Goal: Transaction & Acquisition: Purchase product/service

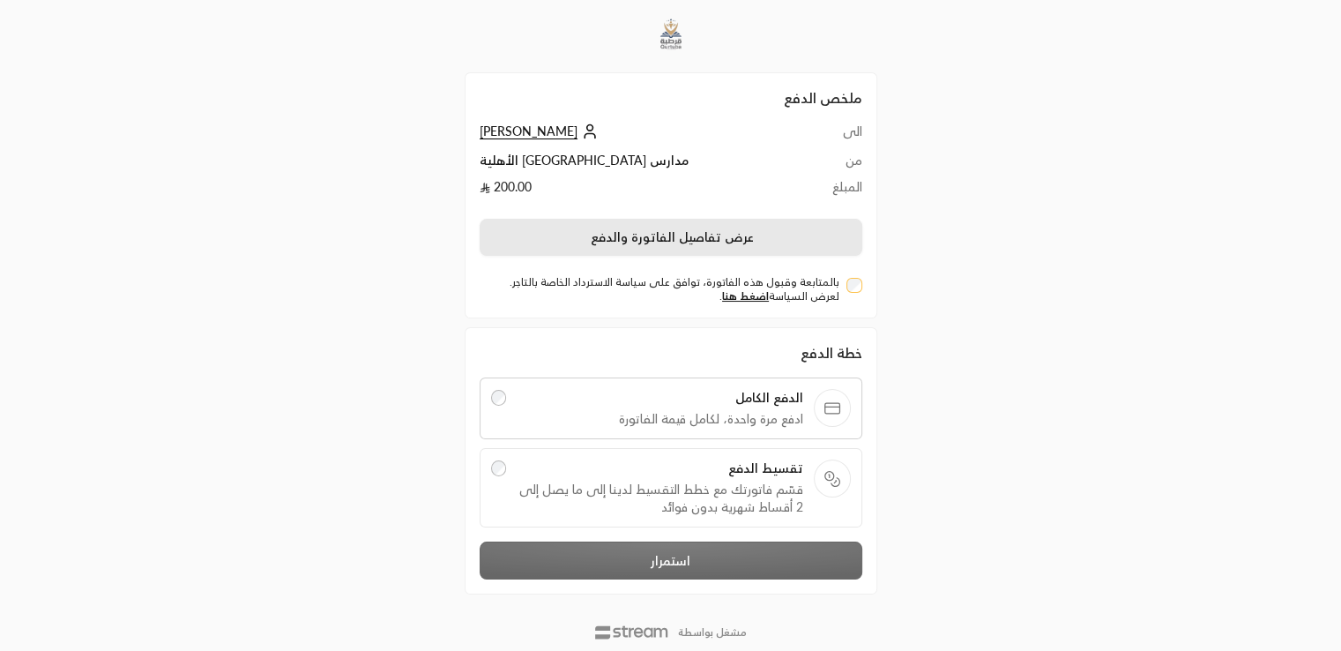
click at [721, 229] on button "عرض تفاصيل الفاتورة والدفع" at bounding box center [671, 237] width 383 height 37
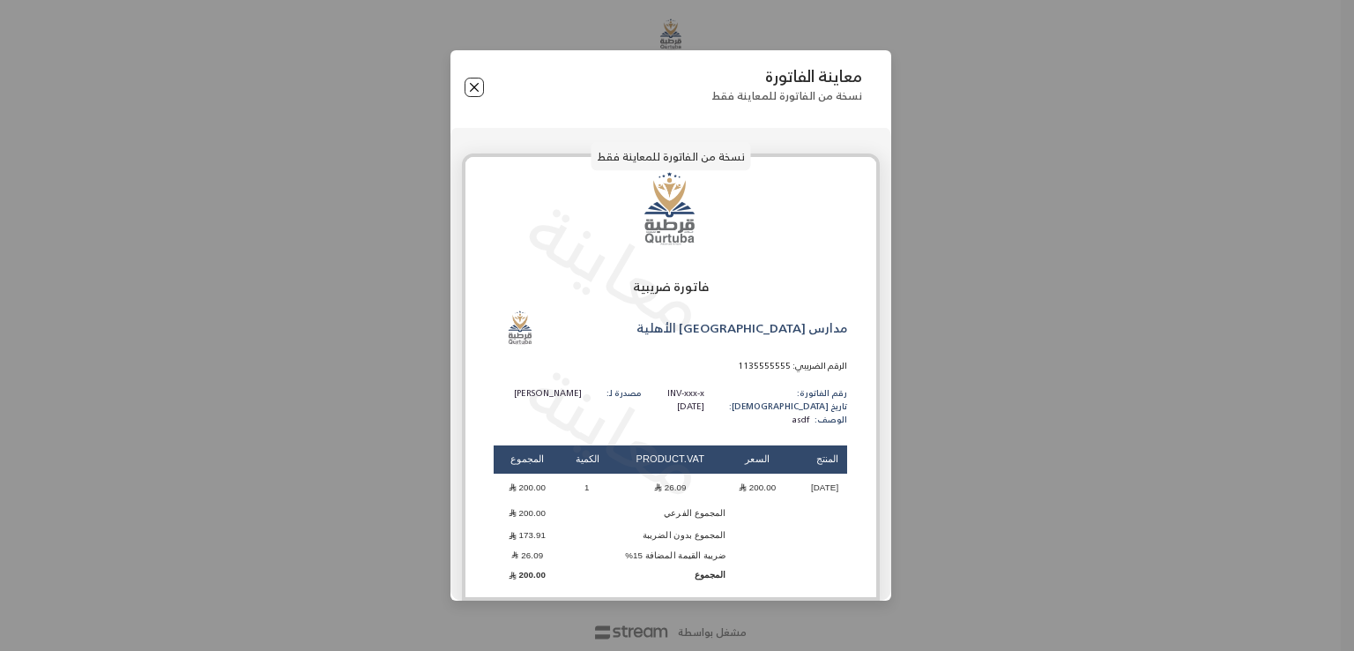
click at [475, 88] on button "Close" at bounding box center [474, 87] width 19 height 19
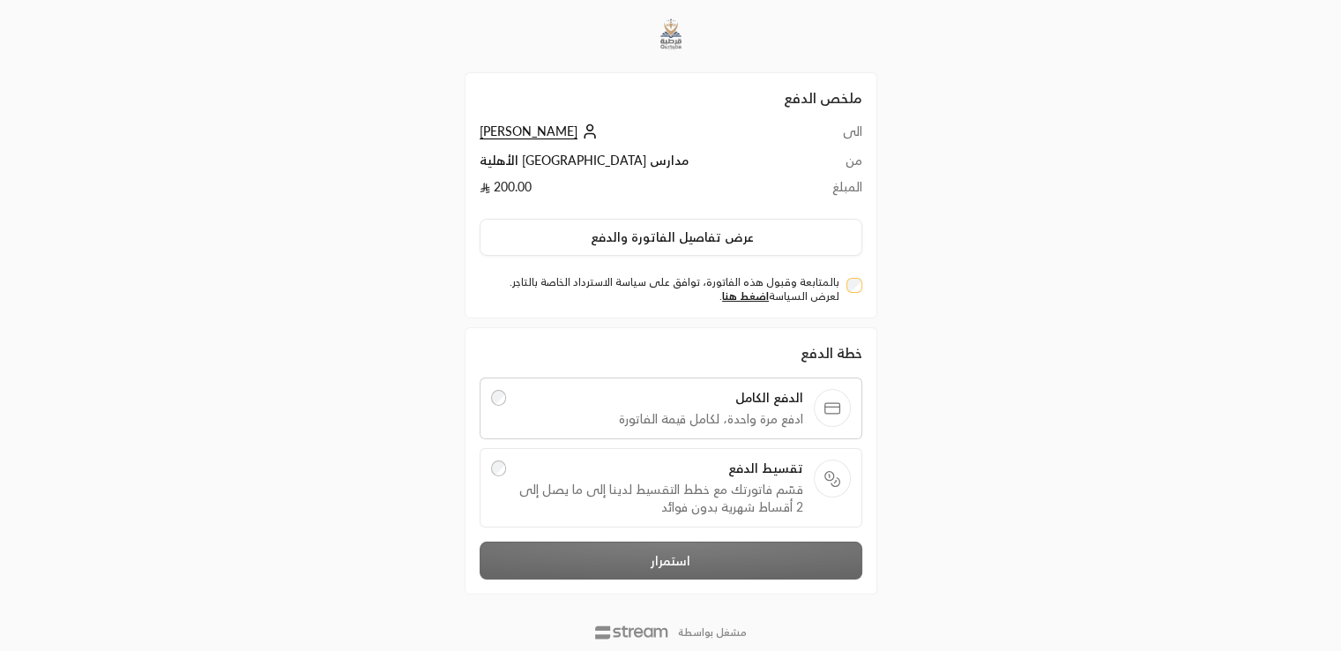
click at [665, 503] on span "قسّم فاتورتك مع خطط التقسيط لدينا إلى ما يصل إلى 2 أقساط شهرية بدون فوائد" at bounding box center [660, 498] width 287 height 35
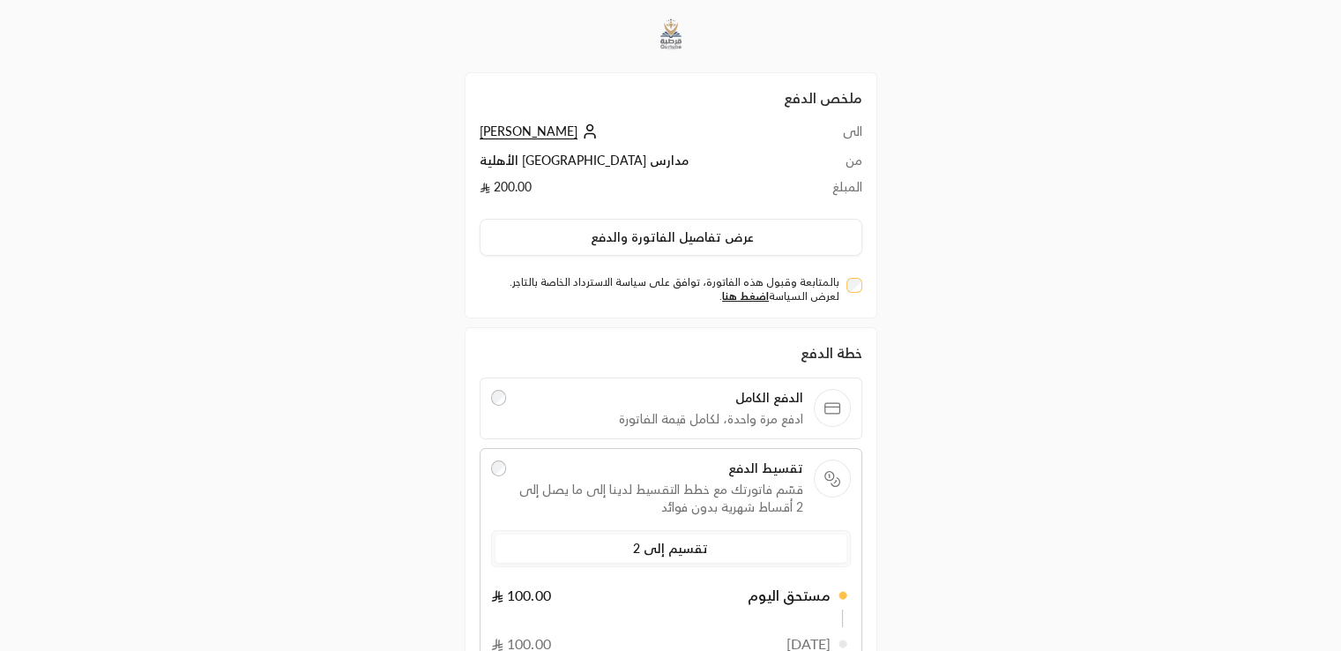
click at [685, 433] on div "الدفع الكامل ادفع مرة واحدة، لكامل قيمة الفاتورة" at bounding box center [671, 408] width 383 height 62
click at [698, 401] on span "الدفع الكامل" at bounding box center [660, 398] width 287 height 18
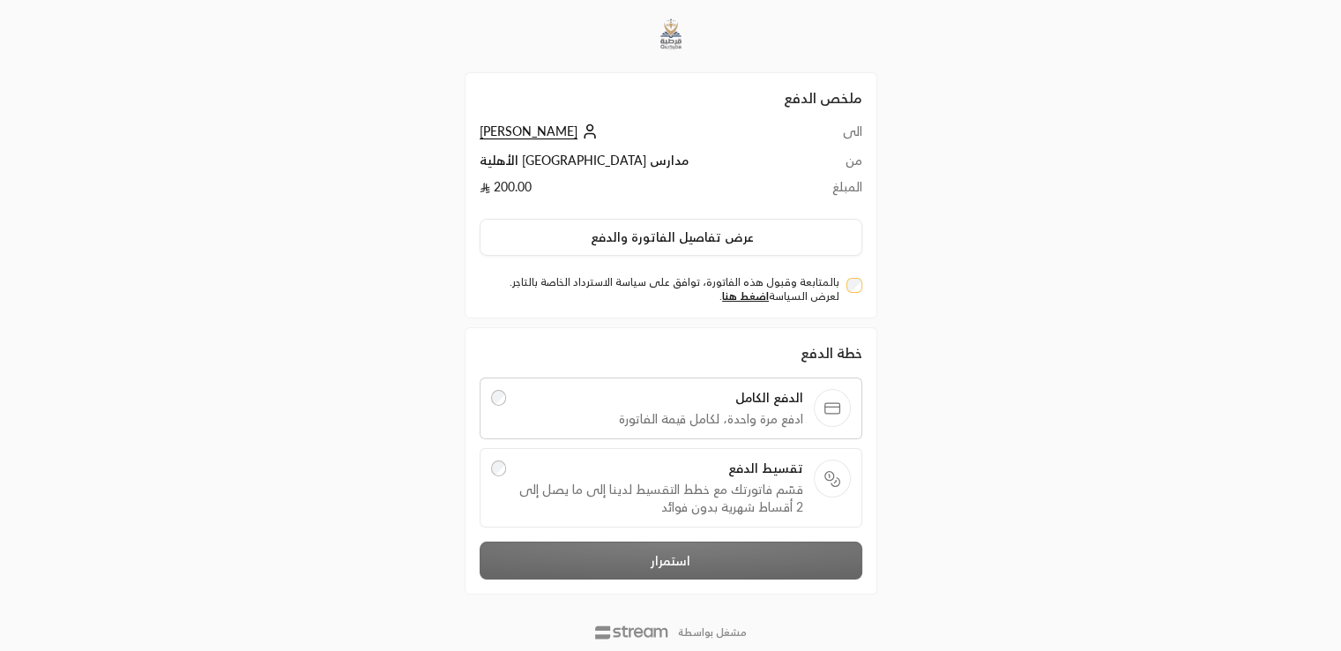
click at [681, 568] on div "خطة الدفع الدفع الكامل ادفع مرة واحدة، لكامل قيمة الفاتورة تقسيط الدفع قسّم فات…" at bounding box center [671, 460] width 383 height 237
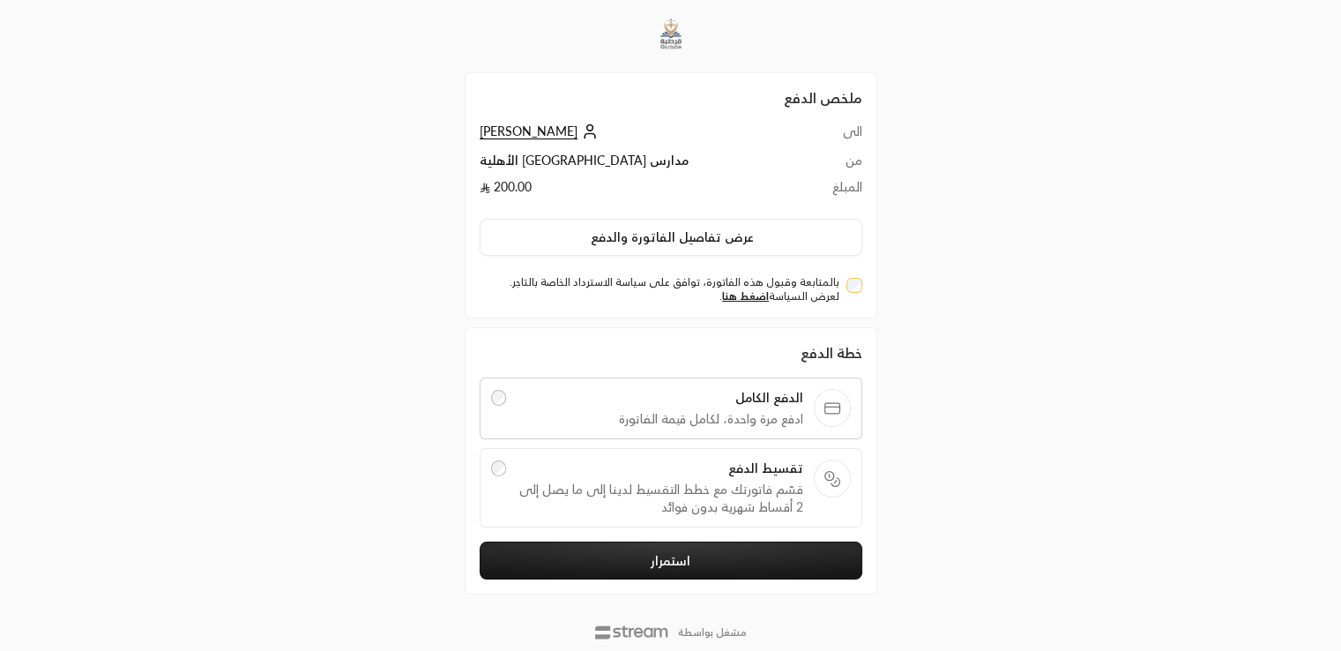
click at [724, 566] on button "استمرار" at bounding box center [671, 560] width 383 height 38
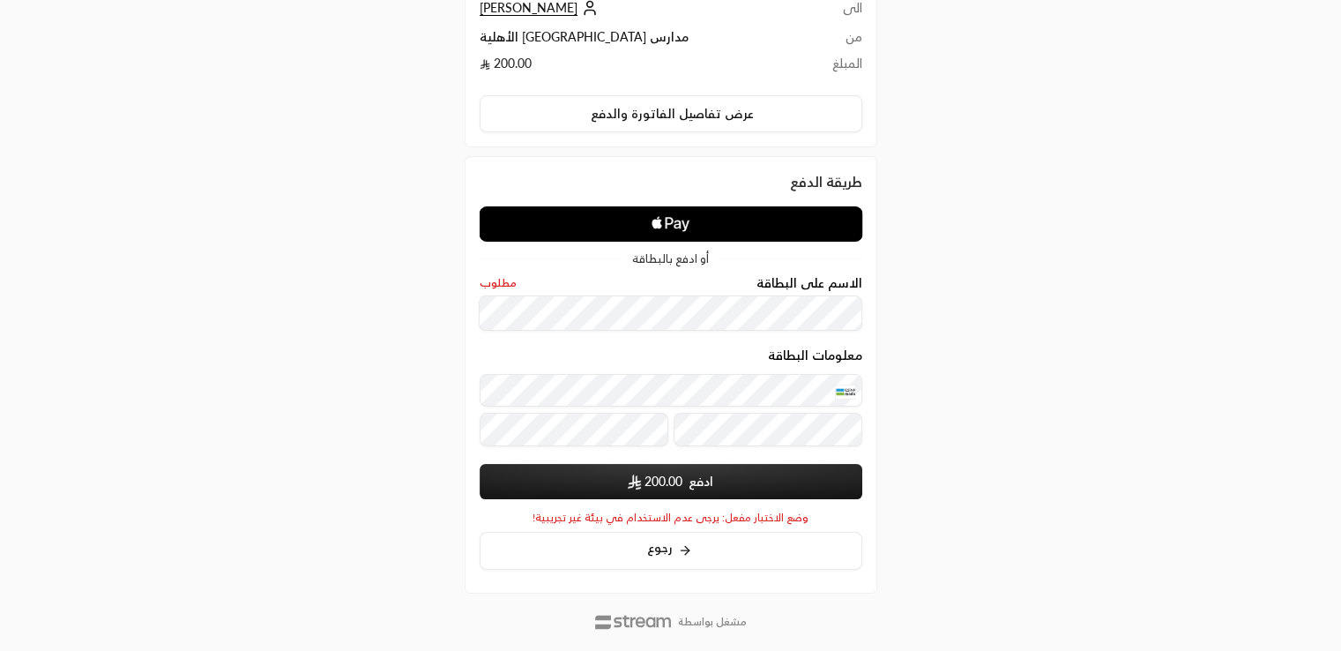
scroll to position [156, 0]
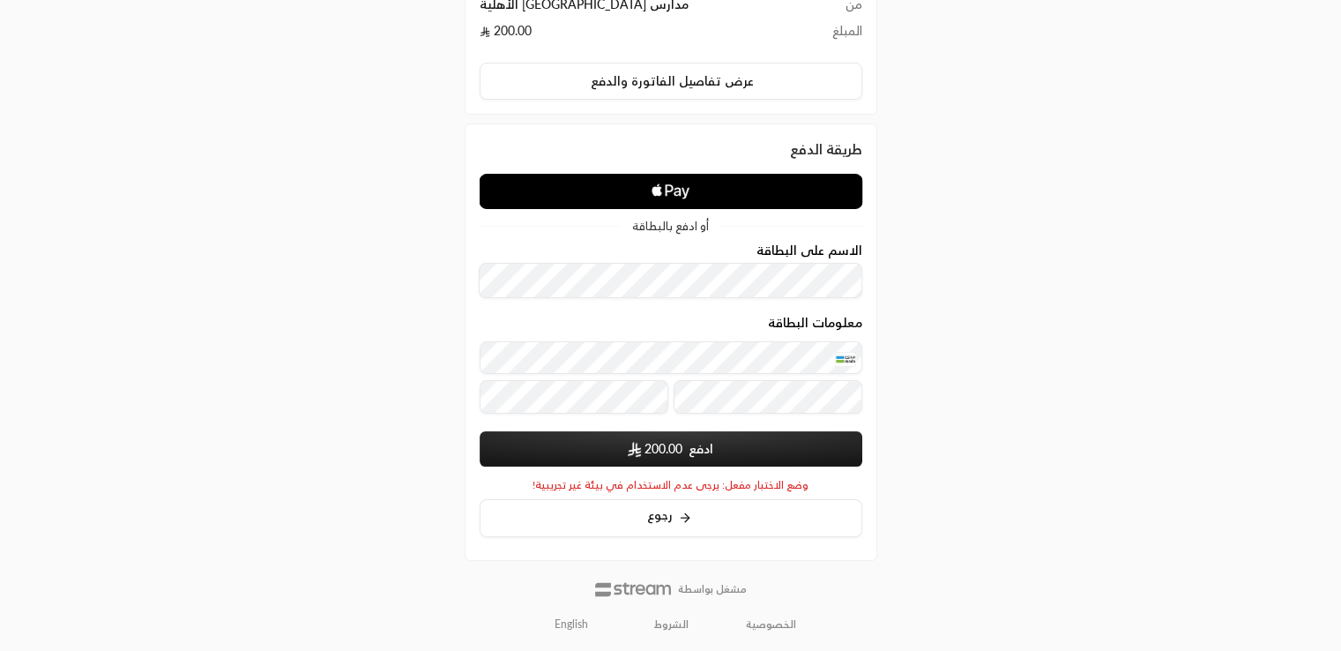
click at [742, 433] on button "ادفع 200.00" at bounding box center [671, 448] width 383 height 35
